Goal: Information Seeking & Learning: Find specific fact

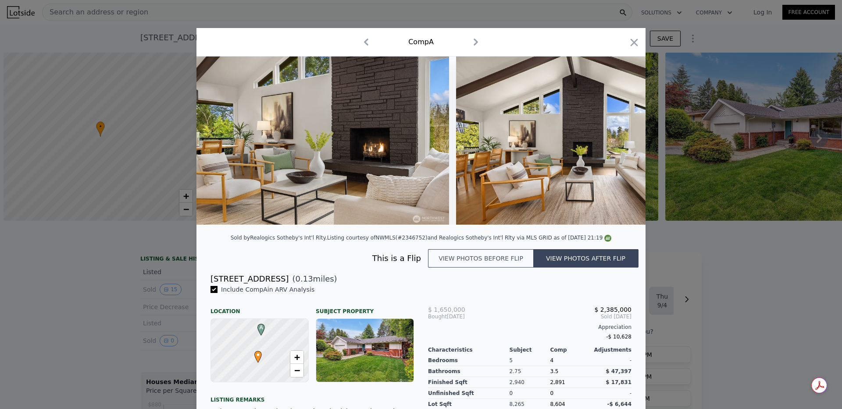
scroll to position [0, 4]
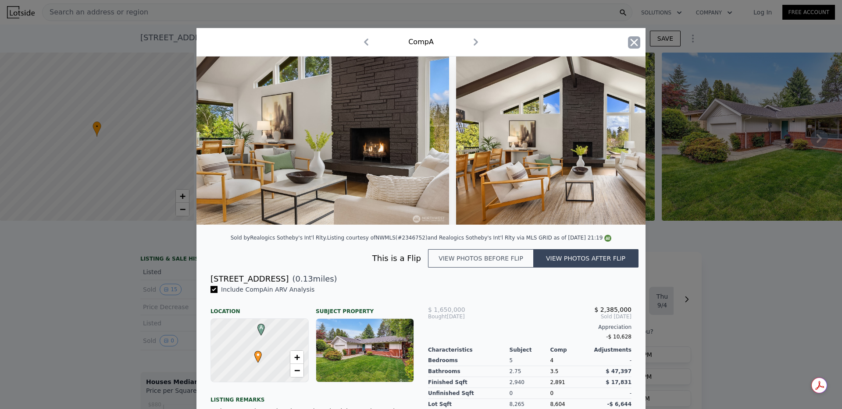
click at [633, 39] on icon "button" at bounding box center [634, 42] width 12 height 12
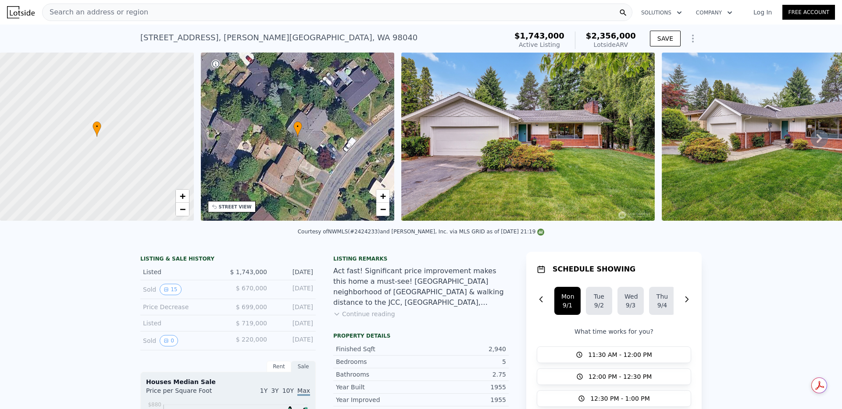
click at [249, 336] on span "$ 220,000" at bounding box center [251, 339] width 31 height 7
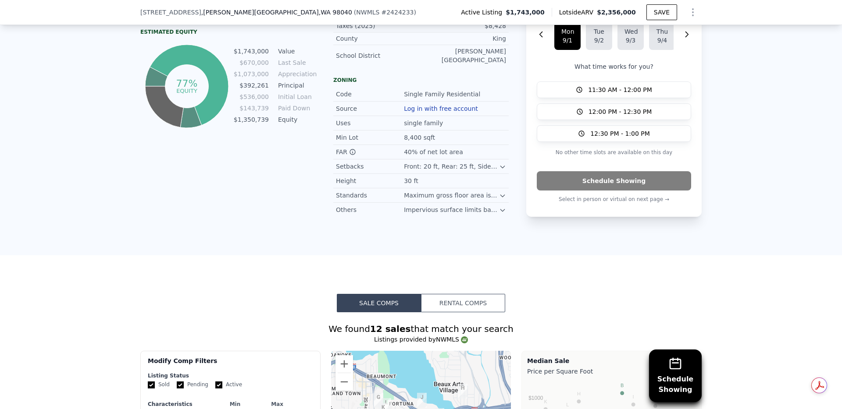
scroll to position [1024, 0]
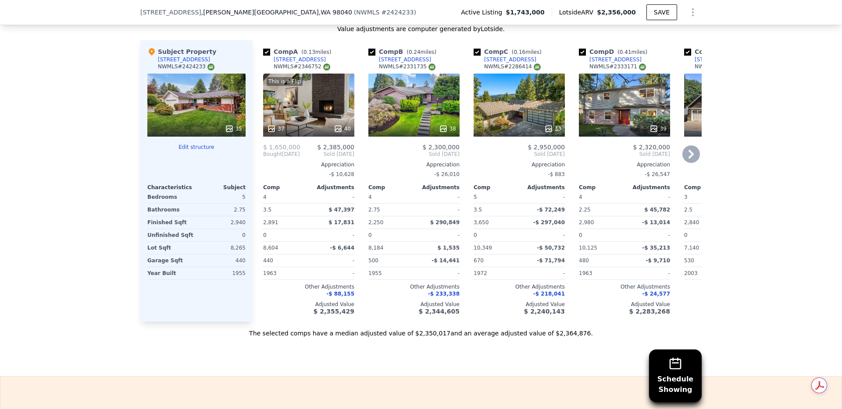
click at [317, 132] on div "Comp A ( 0.13 miles) 9740 SE 40th St NWMLS # 2346752 This is a Flip 37 40 $ 1,6…" at bounding box center [309, 181] width 98 height 282
click at [301, 56] on div "[STREET_ADDRESS]" at bounding box center [300, 59] width 52 height 7
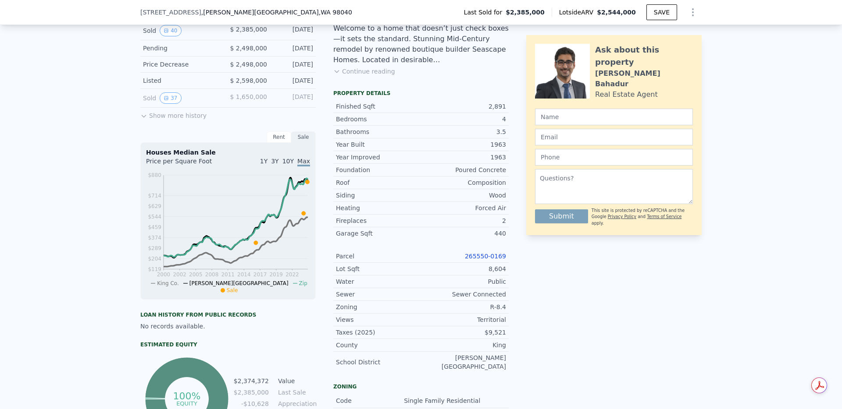
scroll to position [167, 0]
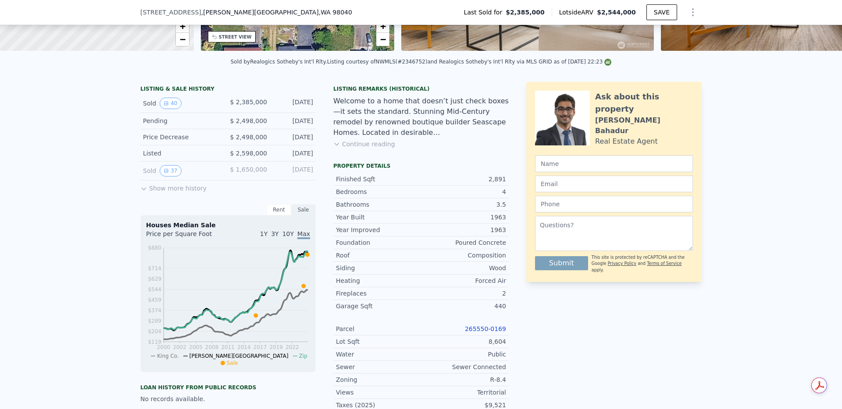
drag, startPoint x: 270, startPoint y: 174, endPoint x: 237, endPoint y: 174, distance: 33.8
click at [237, 174] on div "Sold 37 $ 1,650,000 Oct 24, 2024" at bounding box center [227, 171] width 175 height 19
click at [228, 170] on div "$ 1,650,000" at bounding box center [247, 170] width 39 height 11
drag, startPoint x: 228, startPoint y: 170, endPoint x: 314, endPoint y: 171, distance: 85.5
click at [314, 171] on div "Sold 37 $ 1,650,000 Oct 24, 2024" at bounding box center [227, 171] width 175 height 19
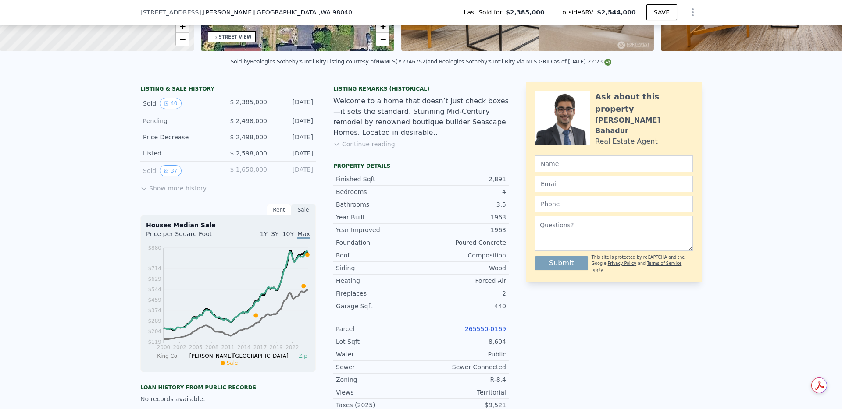
copy div "$ 1,650,000 Oct 24, 2024"
drag, startPoint x: 141, startPoint y: 153, endPoint x: 319, endPoint y: 158, distance: 178.5
click at [319, 158] on div "LISTING & SALE HISTORY Sold 40 $ 2,385,000 Jun 17, 2025 Pending $ 2,498,000 Jun…" at bounding box center [324, 339] width 368 height 515
copy div "Listed $ 2,598,000 Apr 2, 2025"
